Goal: Find specific page/section: Find specific page/section

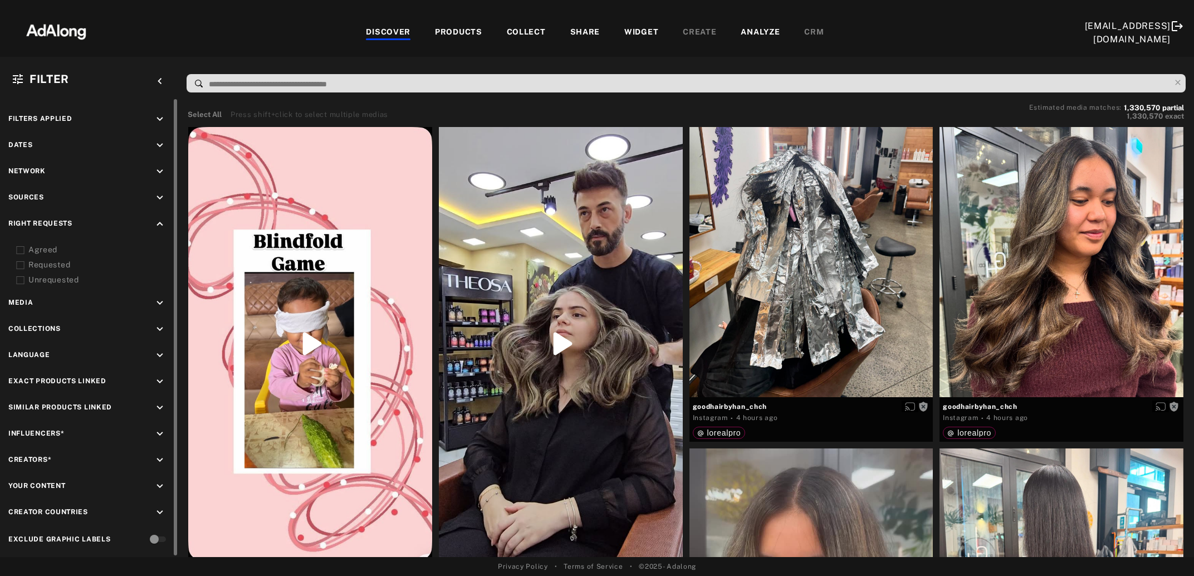
click at [17, 247] on rect at bounding box center [20, 250] width 7 height 7
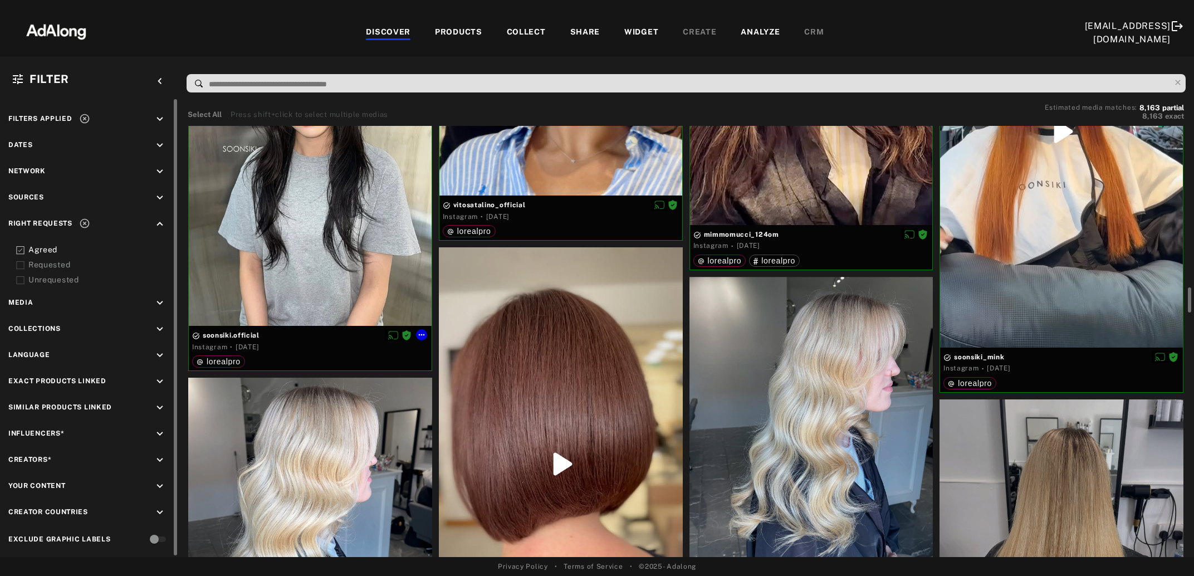
scroll to position [2955, 0]
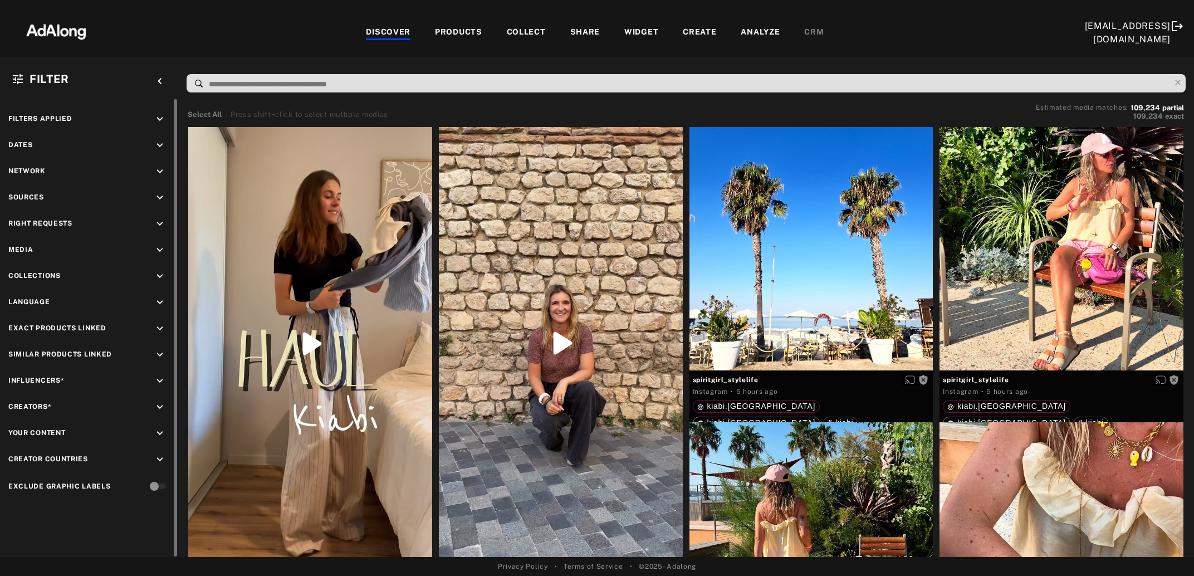
click at [167, 218] on div "keyboard_arrow_down" at bounding box center [162, 225] width 16 height 15
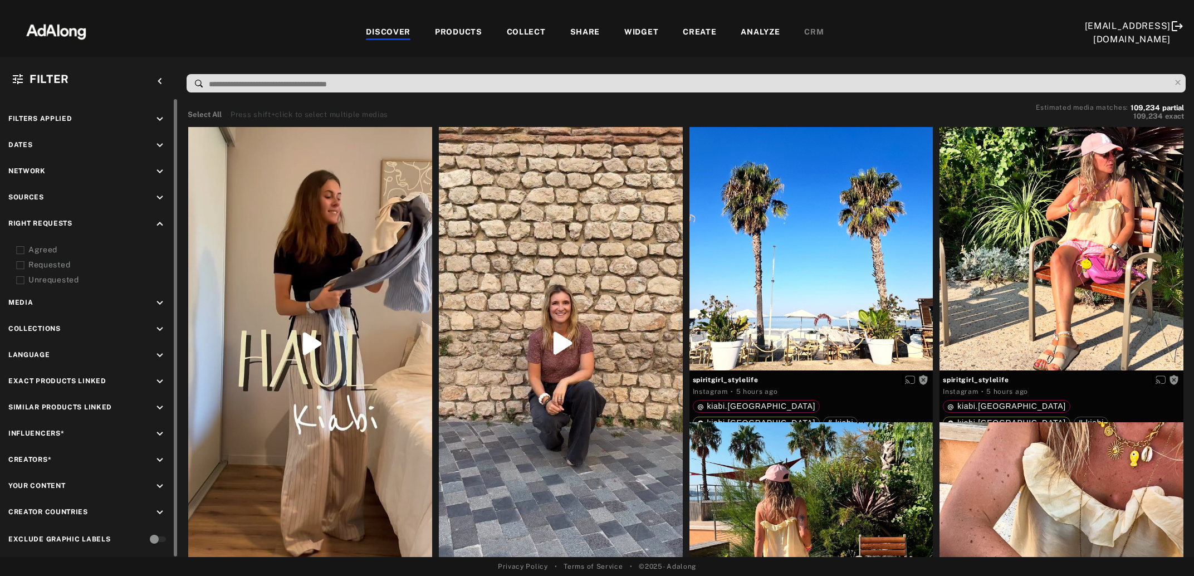
click at [52, 247] on div "Agreed" at bounding box center [98, 250] width 141 height 12
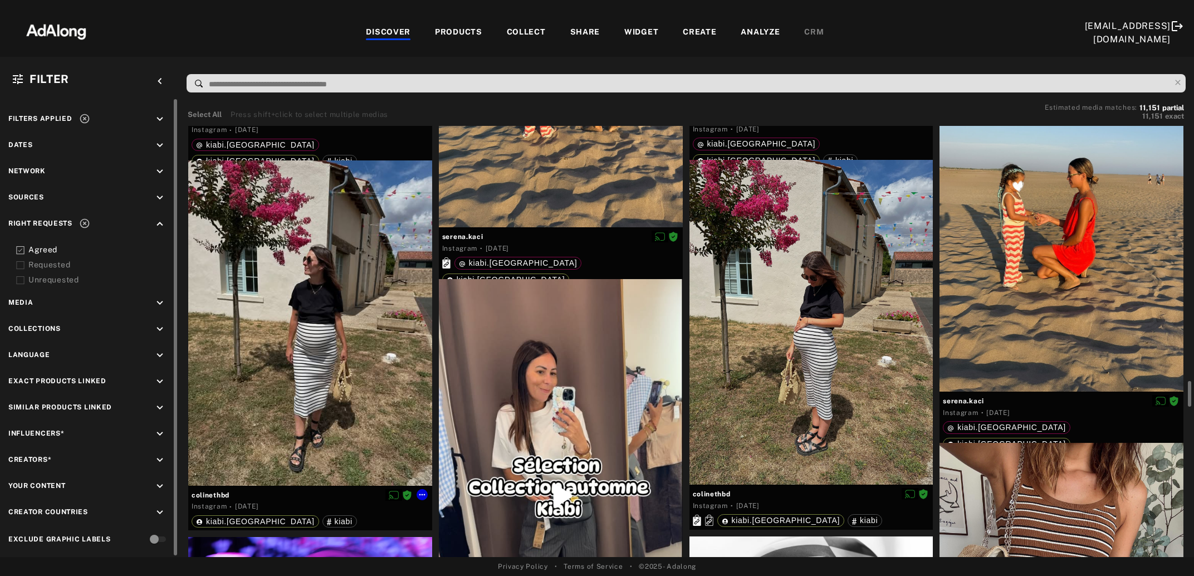
scroll to position [4522, 0]
